Goal: Information Seeking & Learning: Learn about a topic

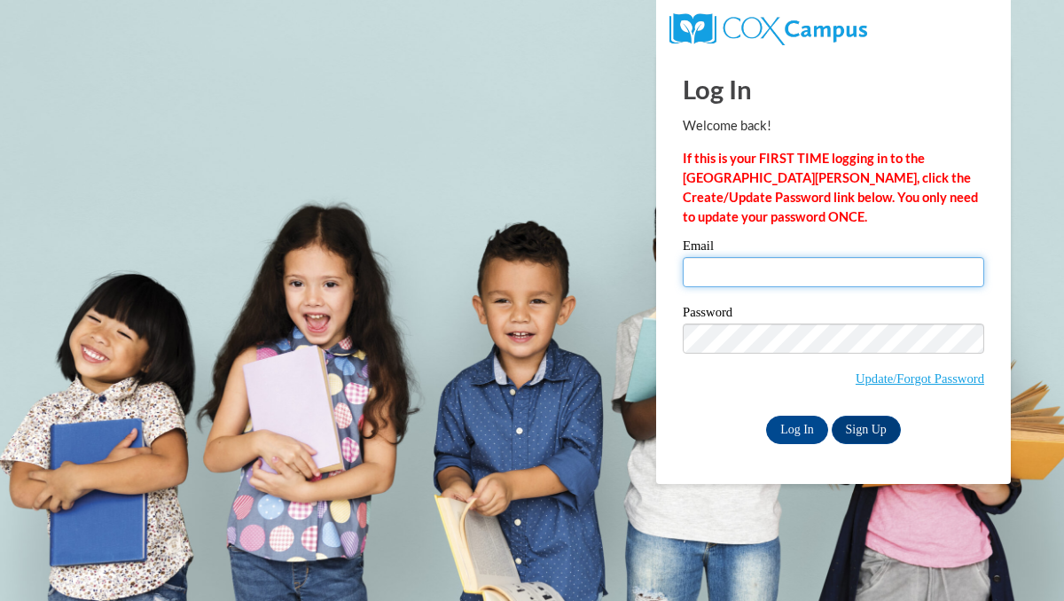
click at [814, 261] on input "Email" at bounding box center [834, 272] width 302 height 30
type input "kthomas@mtsd.k12.wi.us"
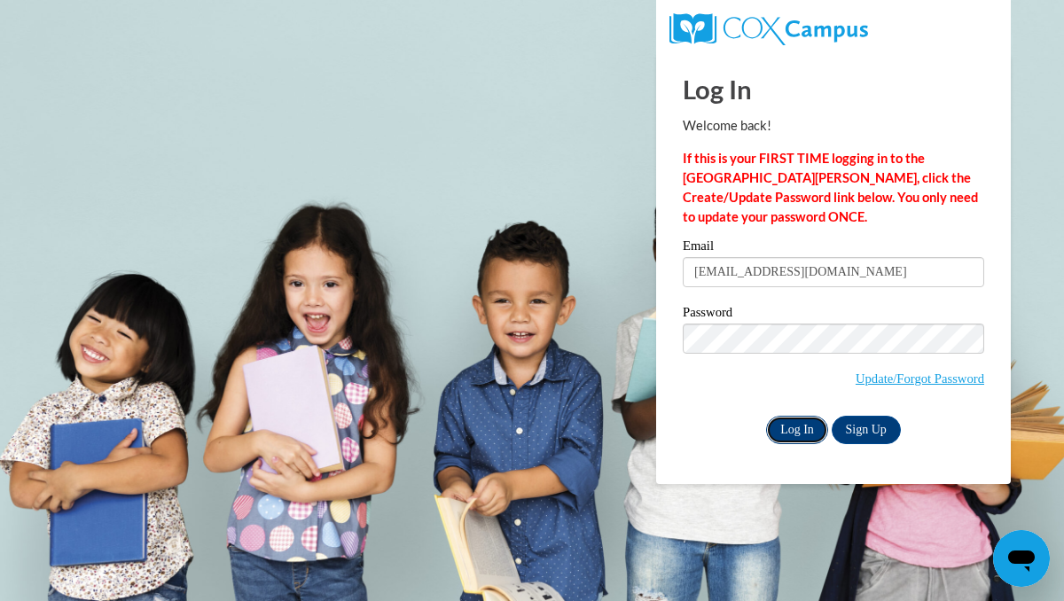
click at [796, 427] on input "Log In" at bounding box center [797, 430] width 62 height 28
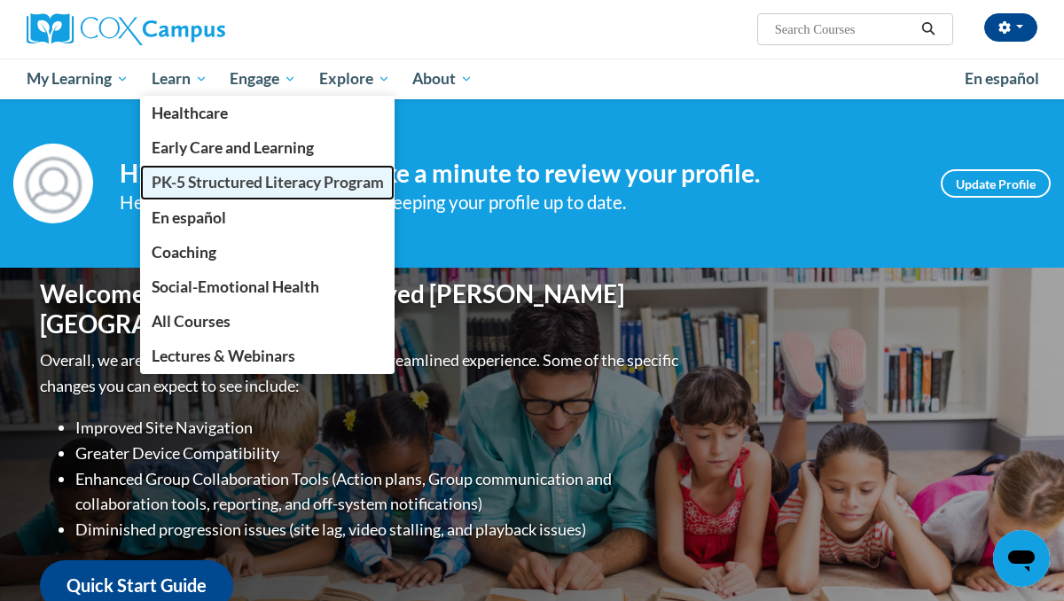
click at [229, 184] on span "PK-5 Structured Literacy Program" at bounding box center [268, 182] width 232 height 19
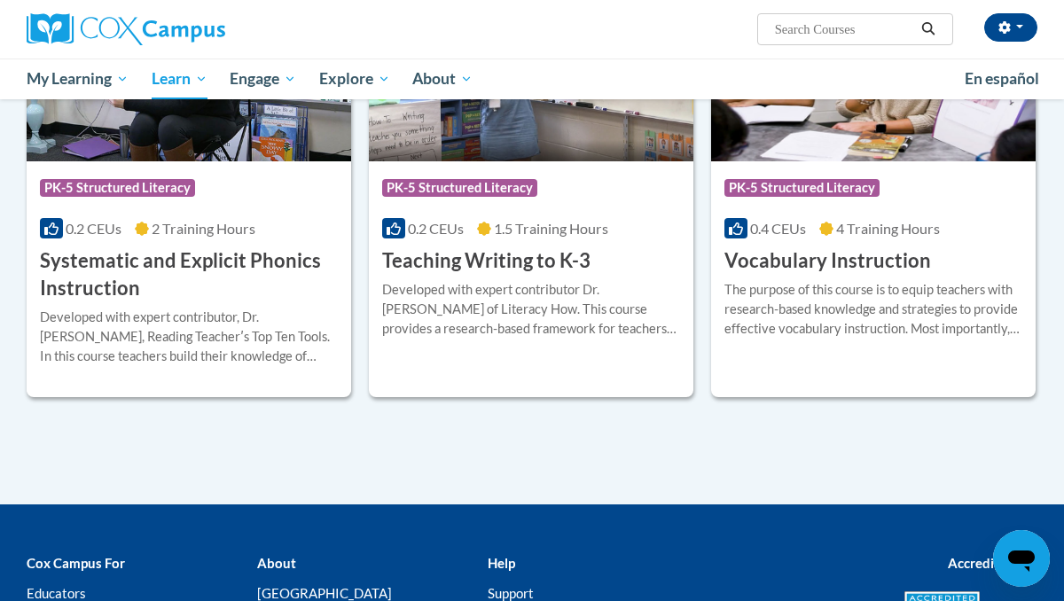
scroll to position [2057, 0]
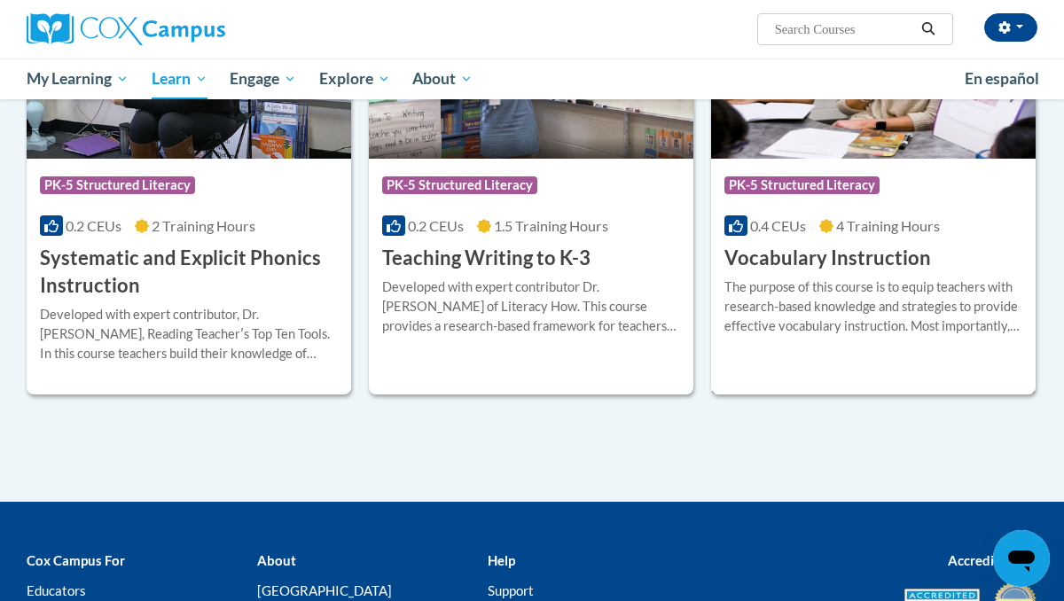
click at [867, 286] on div "The purpose of this course is to equip teachers with research-based knowledge a…" at bounding box center [874, 307] width 298 height 59
